Goal: Transaction & Acquisition: Purchase product/service

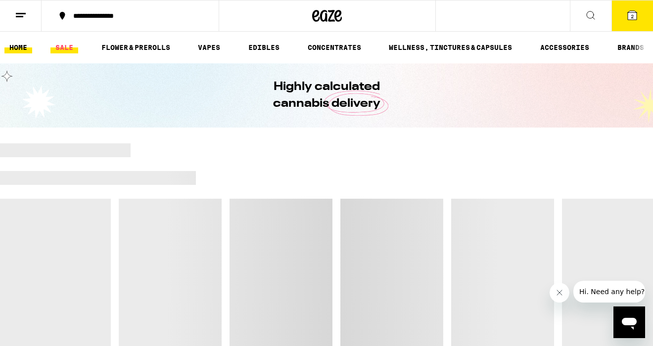
click at [69, 48] on link "SALE" at bounding box center [64, 48] width 28 height 12
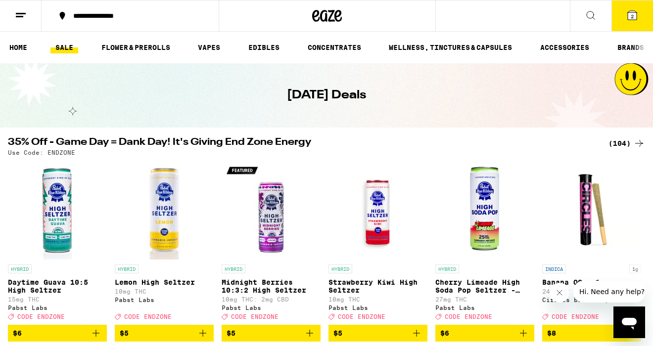
click at [626, 141] on div "(104)" at bounding box center [626, 143] width 37 height 12
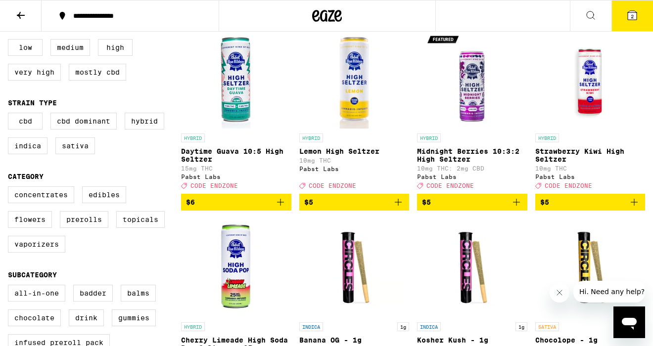
scroll to position [118, 0]
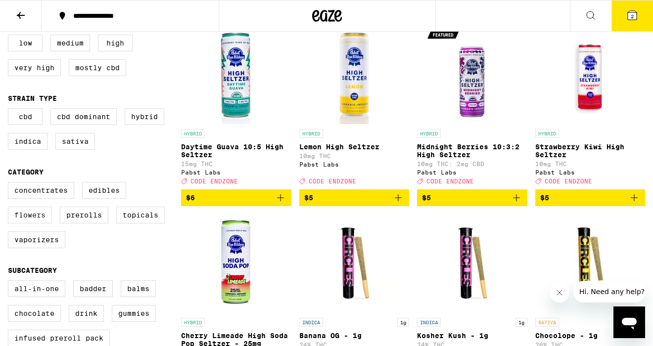
click at [31, 223] on label "Flowers" at bounding box center [30, 215] width 44 height 17
click at [10, 184] on input "Flowers" at bounding box center [10, 183] width 0 height 0
checkbox input "true"
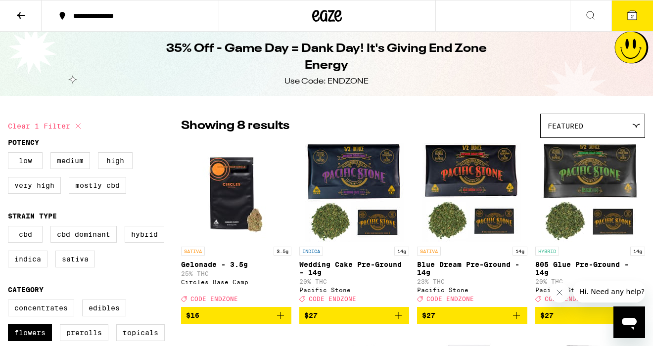
click at [20, 18] on icon at bounding box center [21, 15] width 12 height 12
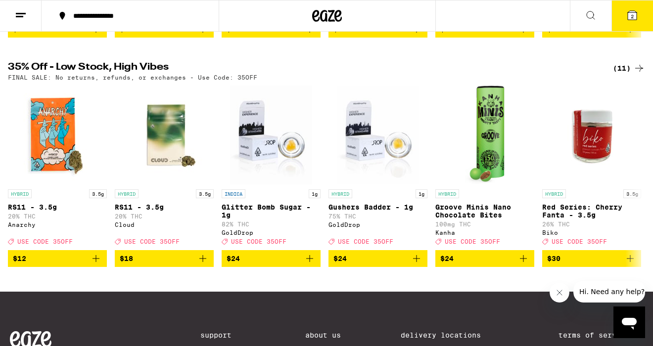
scroll to position [305, 0]
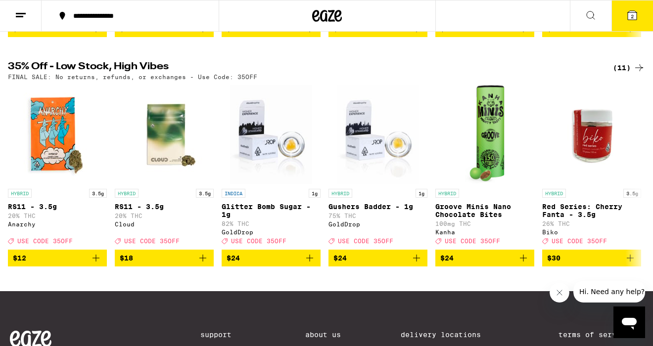
click at [629, 74] on div "(11)" at bounding box center [629, 68] width 32 height 12
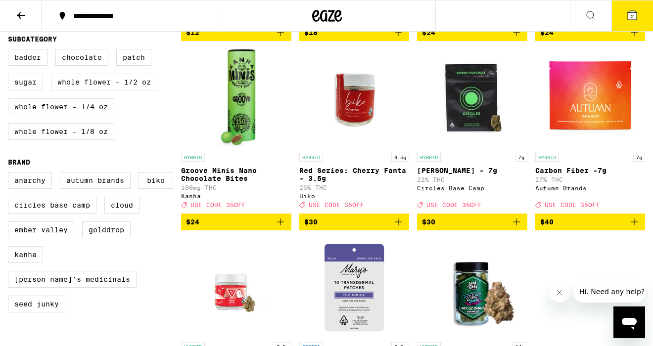
scroll to position [273, 0]
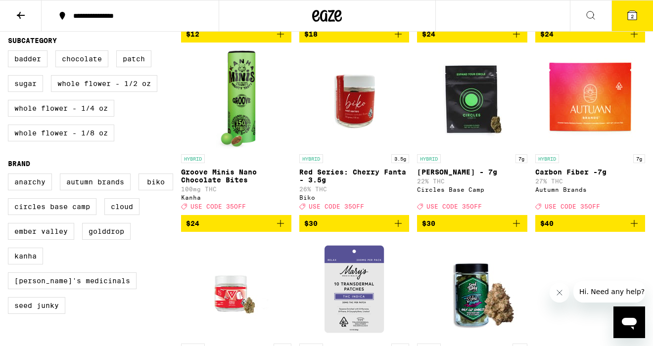
click at [601, 115] on img "Open page for Carbon Fiber -7g from Autumn Brands" at bounding box center [589, 99] width 99 height 99
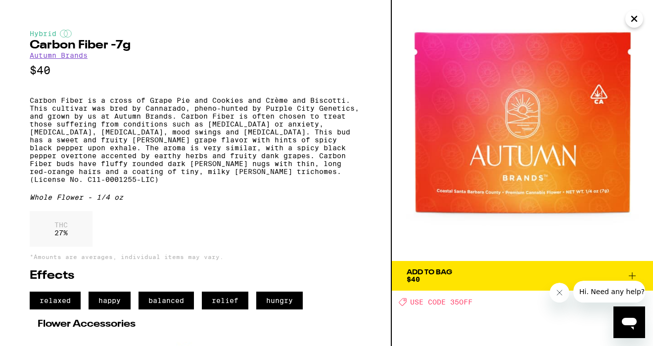
click at [484, 283] on button "Add To Bag $40" at bounding box center [522, 276] width 261 height 30
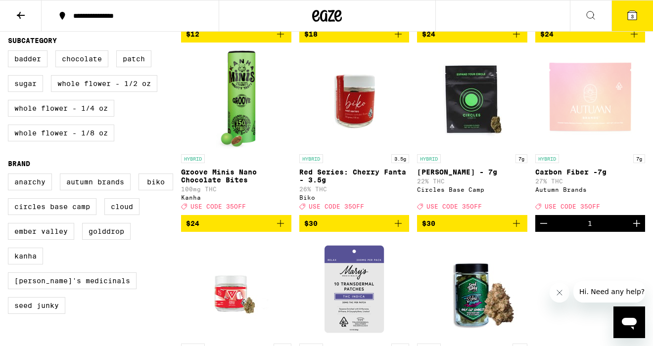
click at [630, 19] on span "3" at bounding box center [631, 16] width 3 height 6
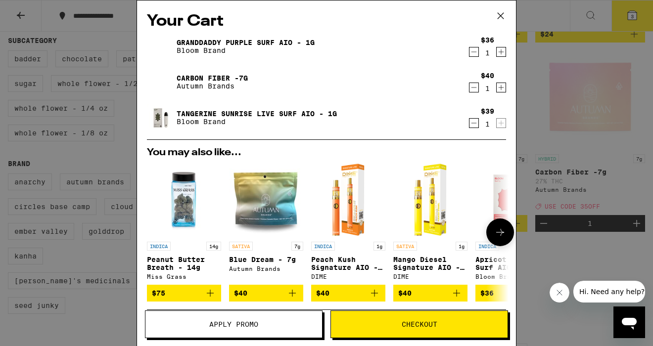
click at [292, 297] on icon "Add to bag" at bounding box center [292, 293] width 7 height 7
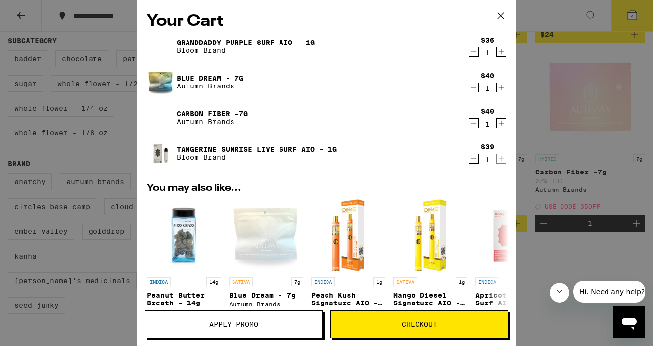
click at [258, 323] on span "Apply Promo" at bounding box center [233, 324] width 49 height 7
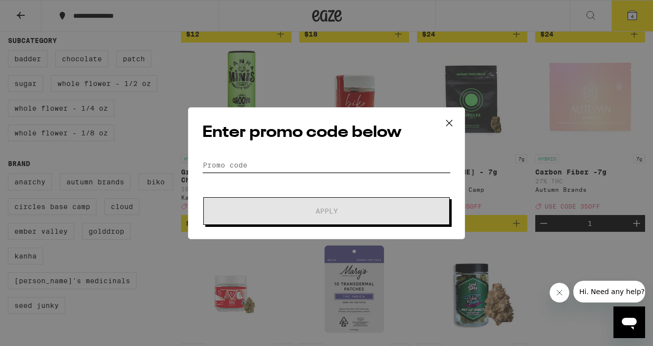
click at [251, 158] on input "Promo Code" at bounding box center [326, 165] width 248 height 15
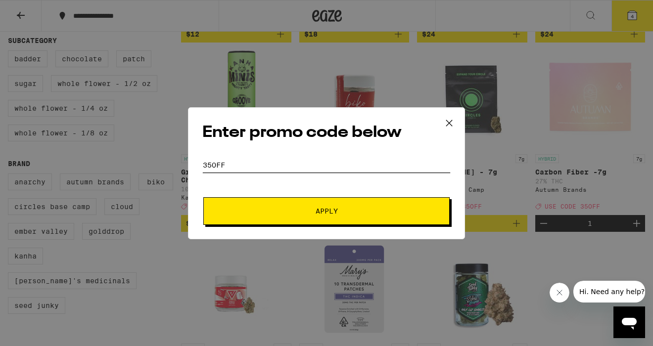
type input "35off"
click at [261, 211] on span "Apply" at bounding box center [326, 211] width 178 height 7
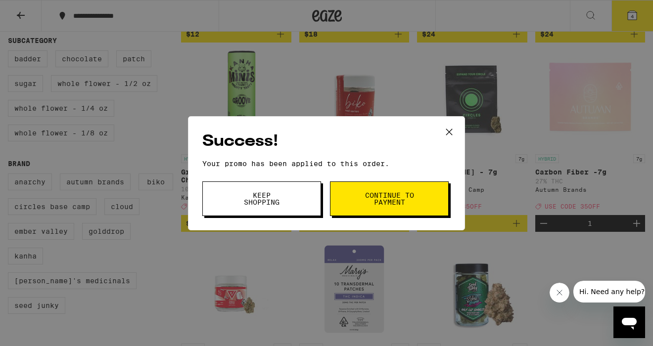
click at [266, 203] on span "Keep Shopping" at bounding box center [261, 199] width 50 height 14
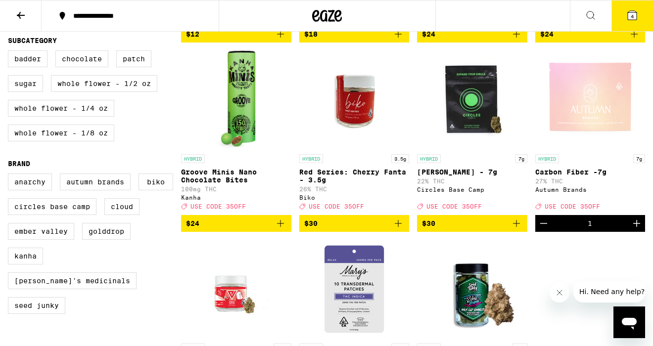
click at [632, 10] on icon at bounding box center [632, 15] width 12 height 12
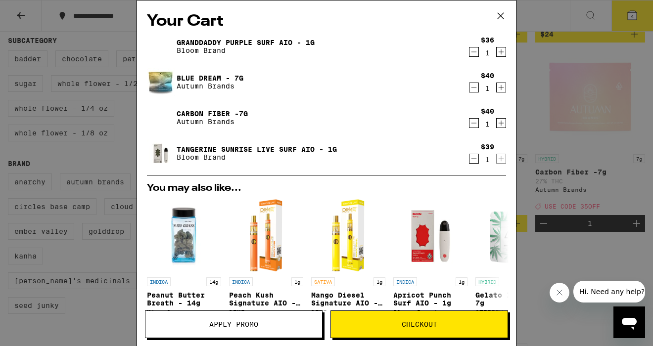
click at [197, 111] on link "Carbon Fiber -7g" at bounding box center [212, 114] width 71 height 8
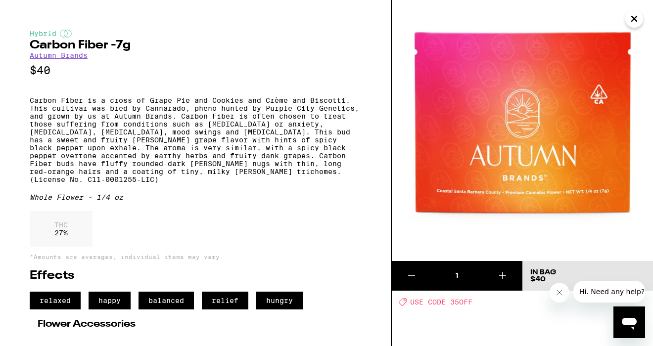
click at [633, 17] on icon "Close" at bounding box center [633, 18] width 5 height 5
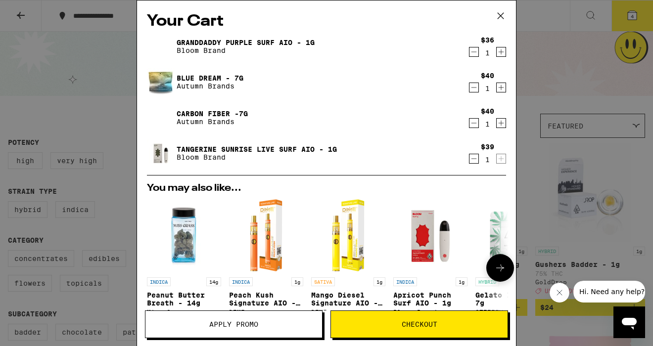
click at [184, 295] on p "Peanut Butter Breath - 14g" at bounding box center [184, 299] width 74 height 16
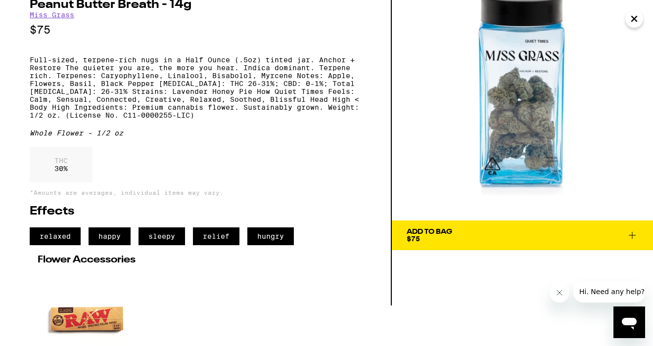
scroll to position [36, 0]
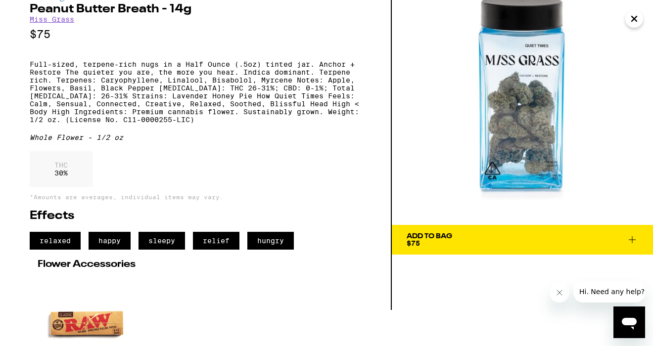
click at [439, 236] on div "Add To Bag" at bounding box center [428, 236] width 45 height 7
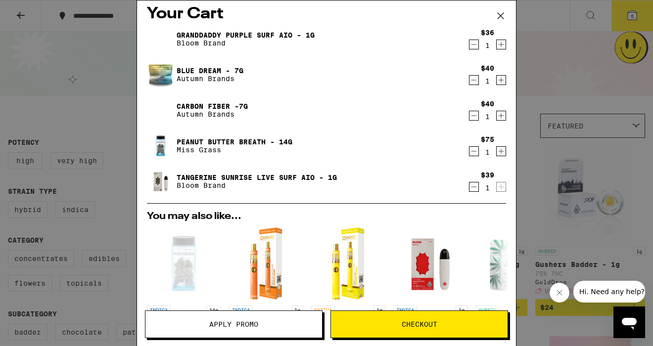
click at [473, 118] on icon "Decrement" at bounding box center [473, 116] width 9 height 12
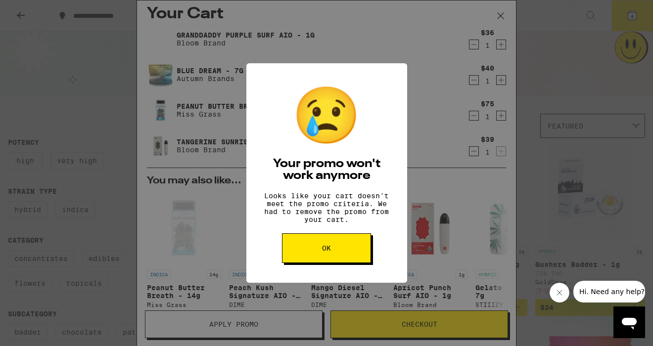
click at [359, 255] on button "OK" at bounding box center [326, 248] width 89 height 30
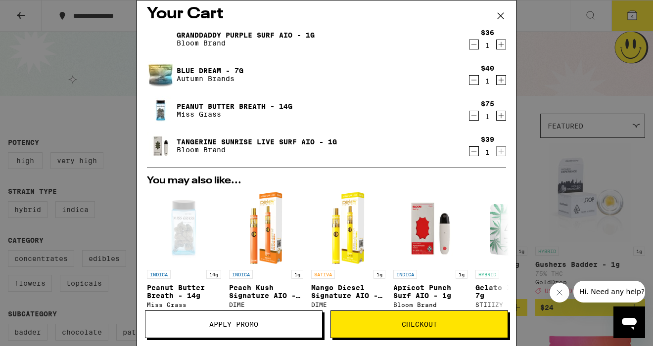
click at [473, 80] on icon "Decrement" at bounding box center [473, 80] width 9 height 12
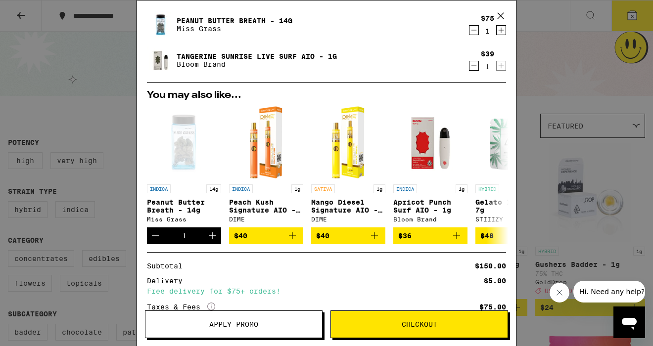
scroll to position [0, 0]
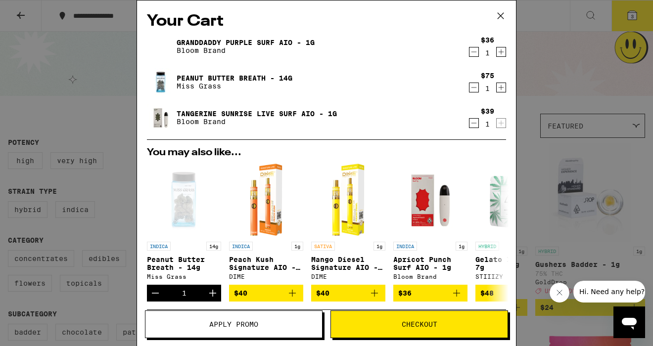
click at [502, 16] on icon at bounding box center [500, 15] width 15 height 15
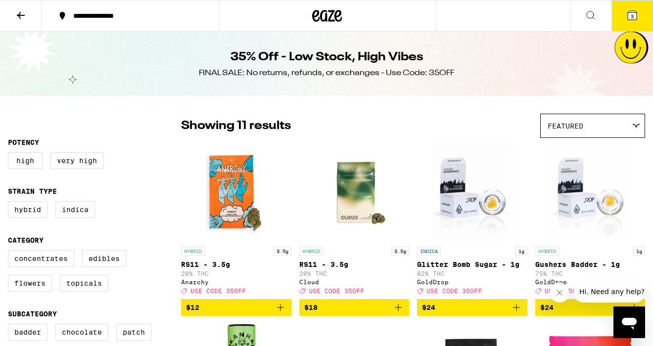
click at [22, 13] on icon at bounding box center [21, 15] width 12 height 12
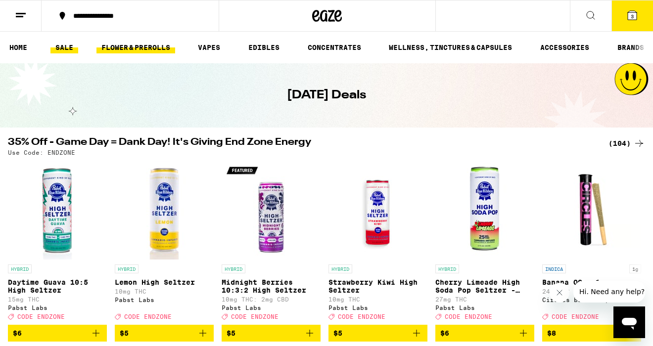
click at [139, 46] on link "FLOWER & PREROLLS" at bounding box center [135, 48] width 79 height 12
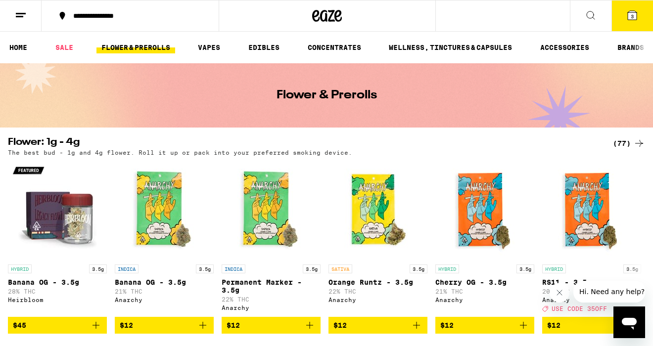
click at [627, 139] on div "(77)" at bounding box center [629, 143] width 32 height 12
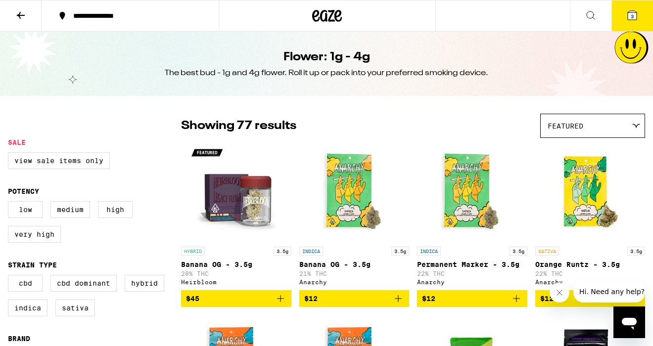
click at [634, 124] on icon at bounding box center [636, 126] width 8 height 4
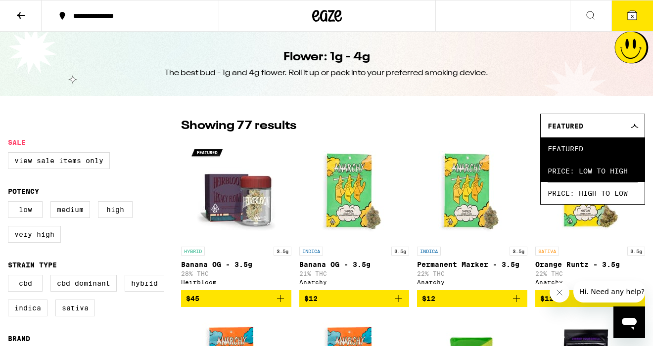
click at [626, 172] on span "Price: Low to High" at bounding box center [592, 171] width 90 height 22
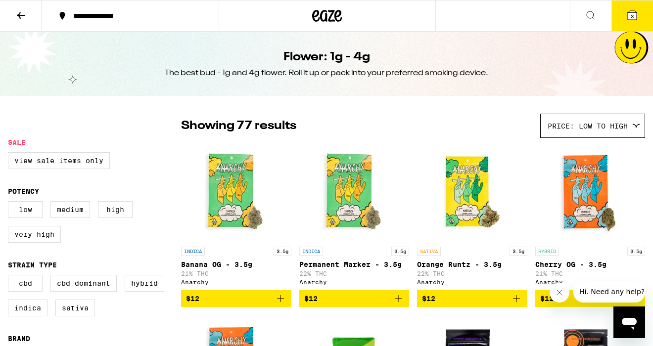
click at [18, 12] on icon at bounding box center [21, 15] width 12 height 12
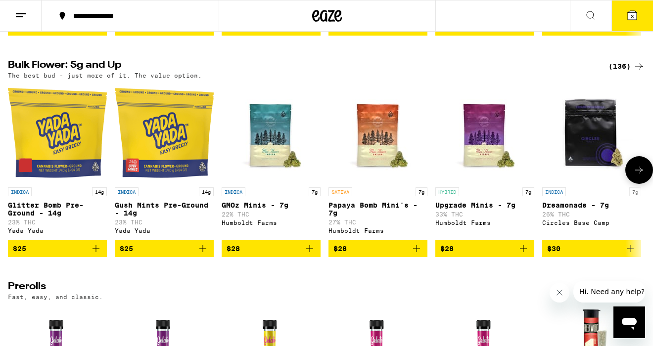
scroll to position [291, 0]
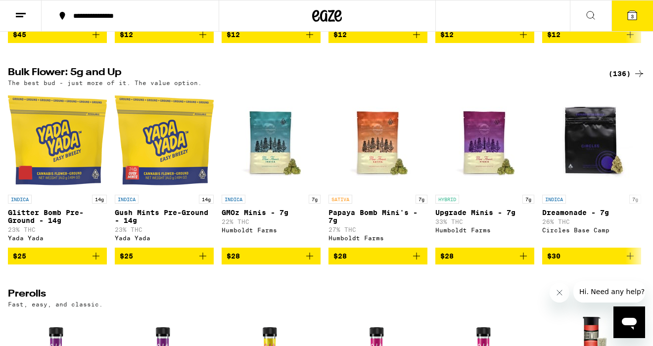
click at [628, 80] on div "(136)" at bounding box center [626, 74] width 37 height 12
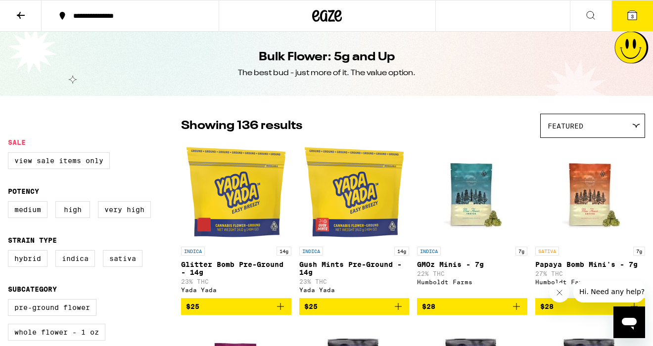
click at [614, 117] on div "Featured" at bounding box center [592, 125] width 104 height 23
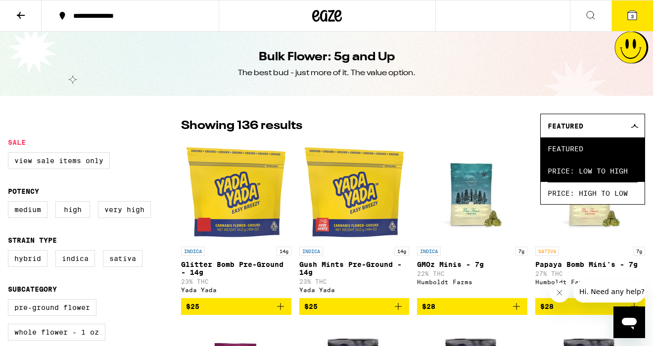
click at [601, 175] on span "Price: Low to High" at bounding box center [592, 171] width 90 height 22
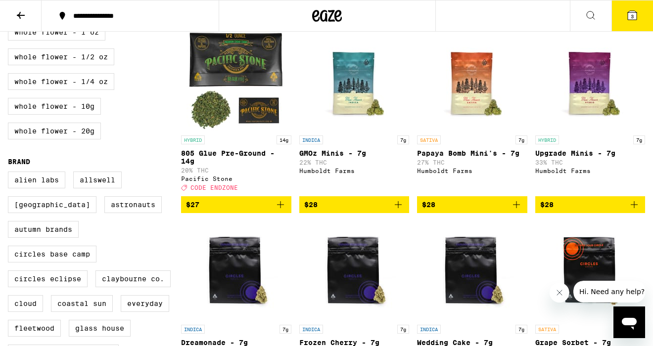
scroll to position [304, 0]
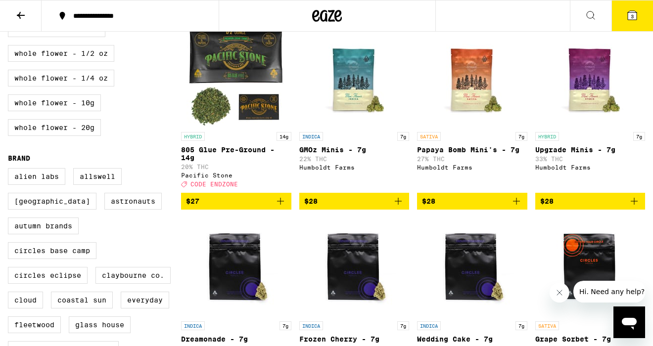
click at [401, 207] on icon "Add to bag" at bounding box center [398, 201] width 12 height 12
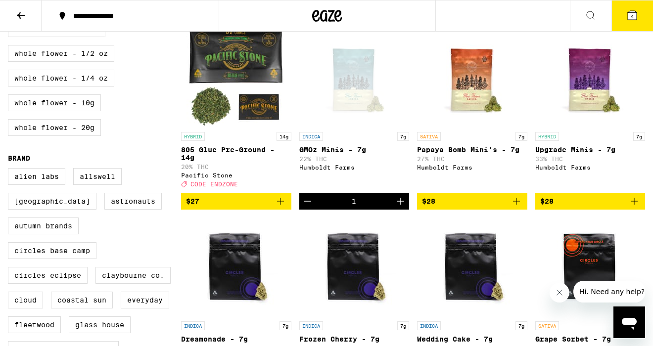
click at [634, 207] on icon "Add to bag" at bounding box center [634, 201] width 12 height 12
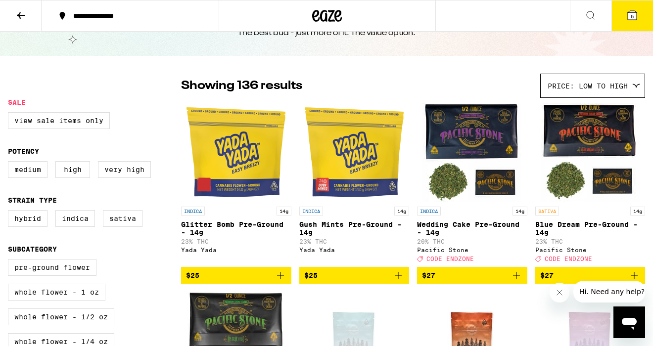
scroll to position [0, 0]
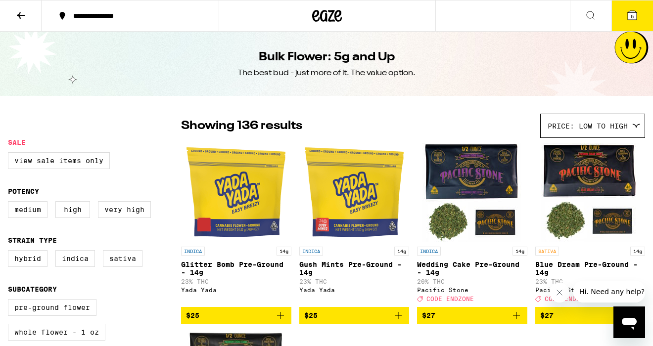
click at [637, 15] on icon at bounding box center [632, 15] width 12 height 12
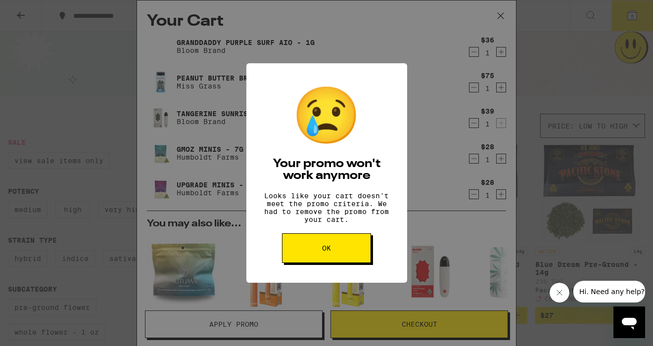
click at [341, 254] on button "OK" at bounding box center [326, 248] width 89 height 30
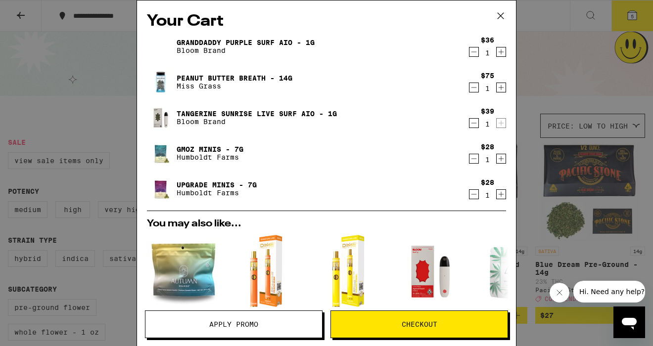
click at [472, 88] on icon "Decrement" at bounding box center [473, 88] width 5 height 0
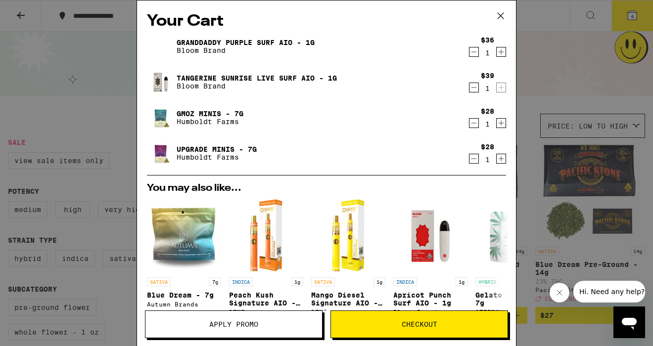
click at [500, 16] on icon at bounding box center [500, 16] width 6 height 6
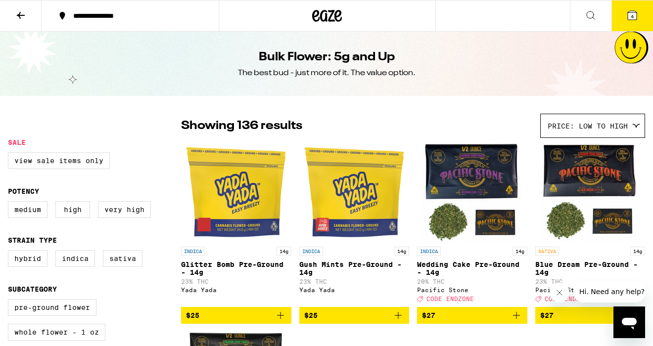
click at [22, 19] on icon at bounding box center [21, 15] width 12 height 12
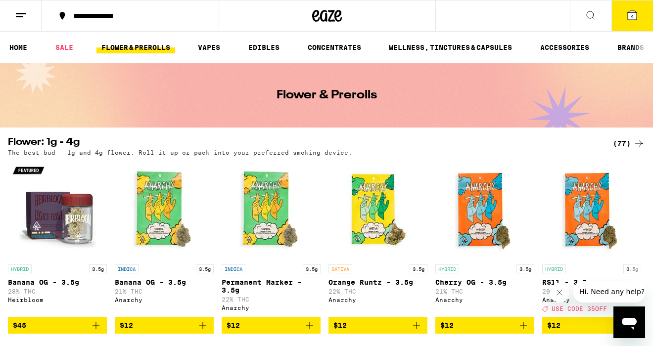
click at [19, 11] on icon at bounding box center [21, 15] width 12 height 12
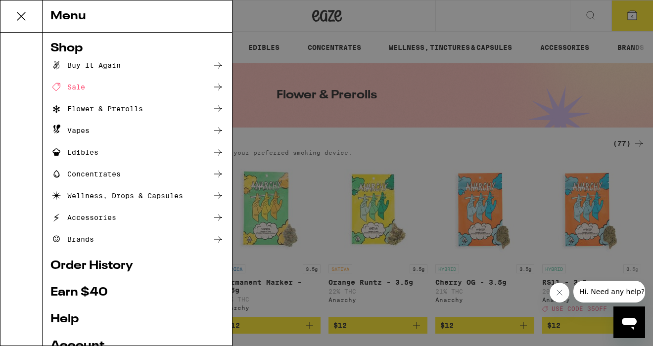
click at [96, 264] on link "Order History" at bounding box center [137, 266] width 174 height 12
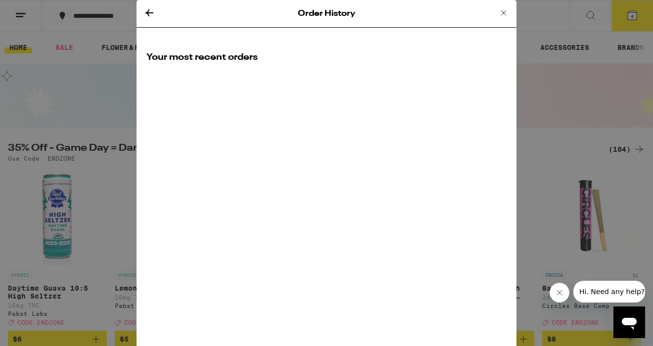
click at [223, 64] on div "Your most recent orders" at bounding box center [326, 65] width 380 height 47
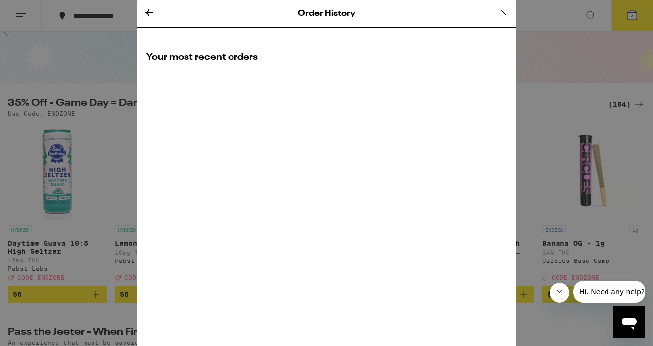
scroll to position [120, 0]
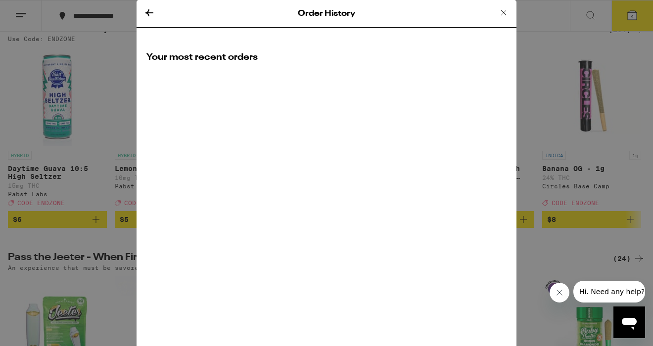
click at [151, 15] on icon at bounding box center [149, 13] width 12 height 12
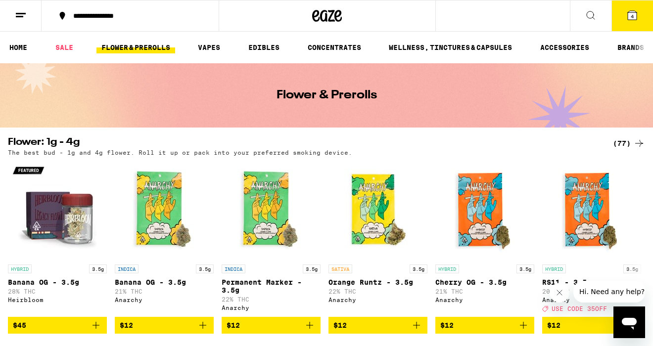
click at [31, 18] on button at bounding box center [21, 15] width 42 height 31
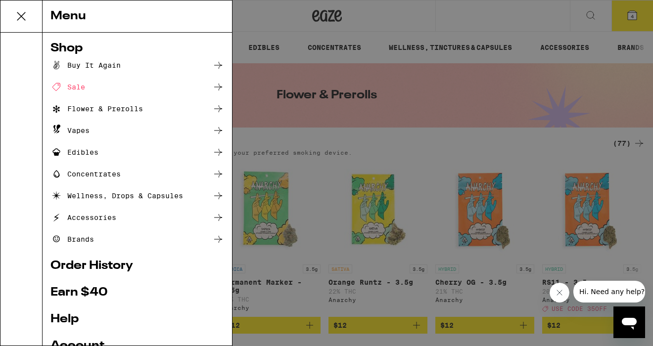
click at [127, 67] on div "Buy It Again" at bounding box center [137, 65] width 174 height 12
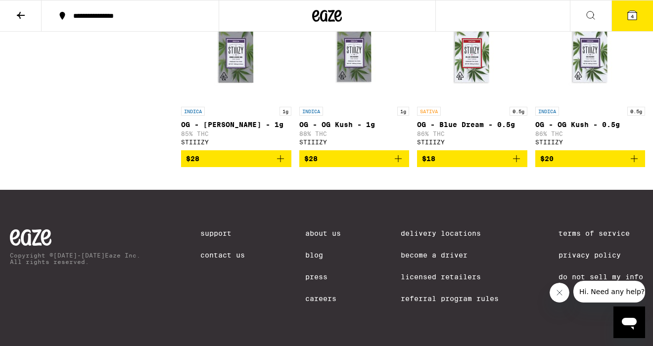
scroll to position [1279, 0]
